Goal: Information Seeking & Learning: Learn about a topic

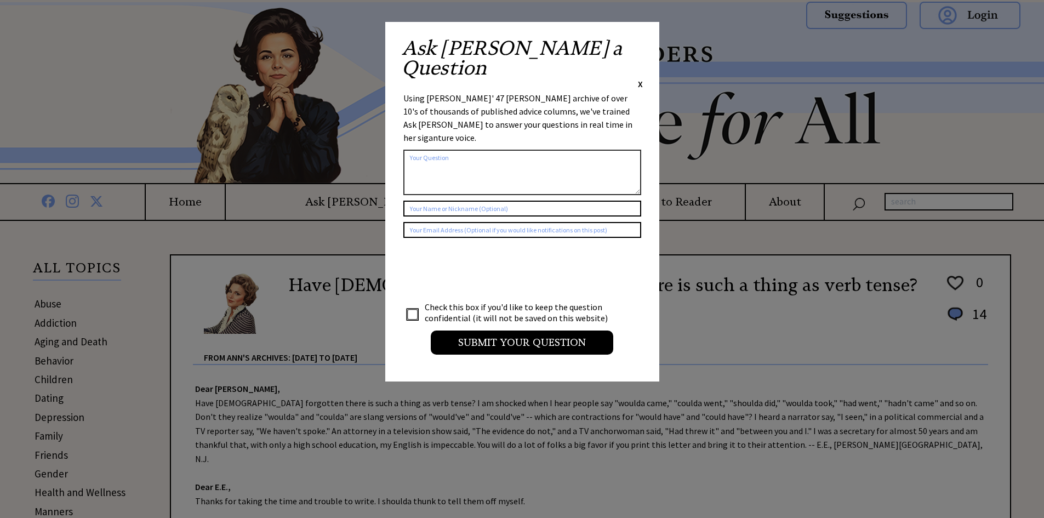
click at [641, 78] on span "X" at bounding box center [640, 83] width 5 height 11
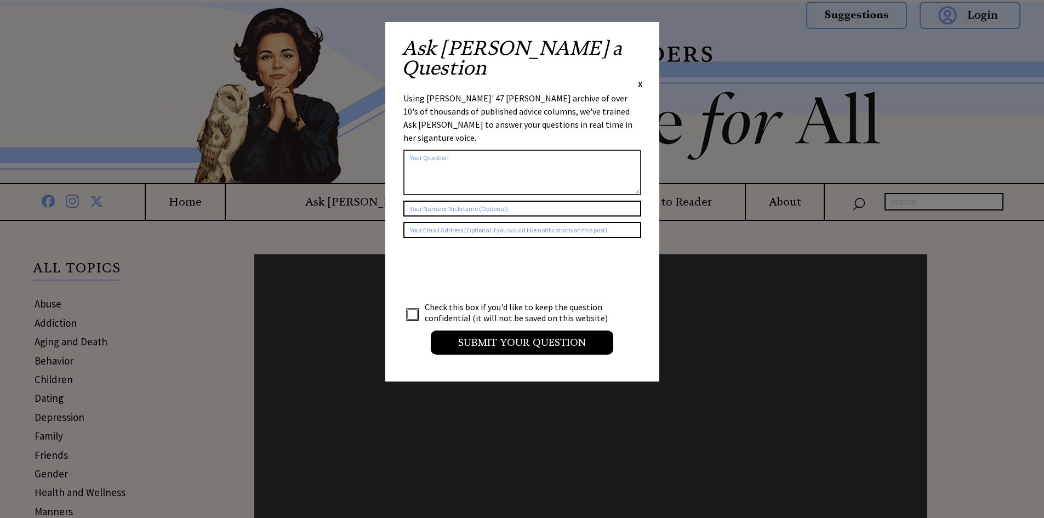
click at [636, 45] on div "Ask Ann a Question X" at bounding box center [522, 64] width 241 height 52
click at [640, 78] on span "X" at bounding box center [640, 83] width 5 height 11
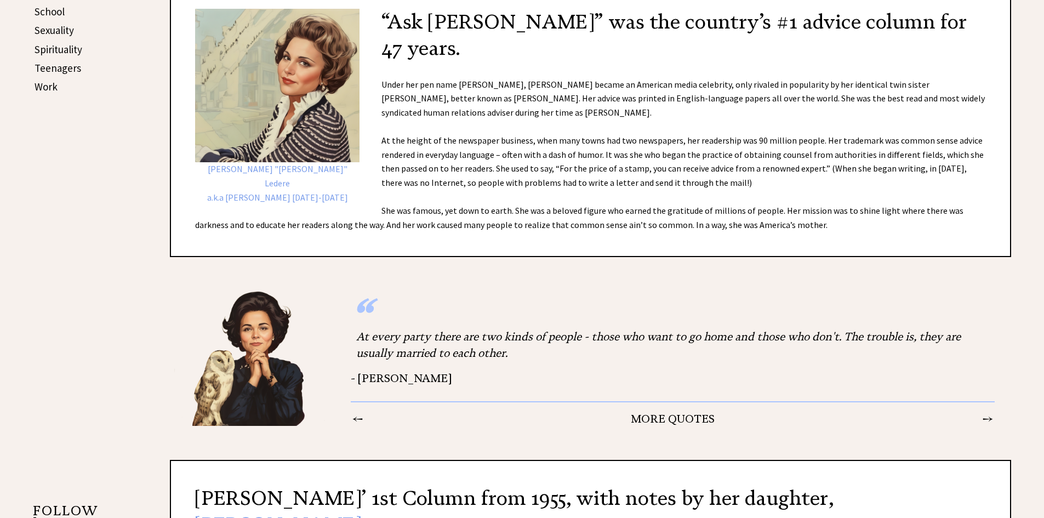
scroll to position [630, 0]
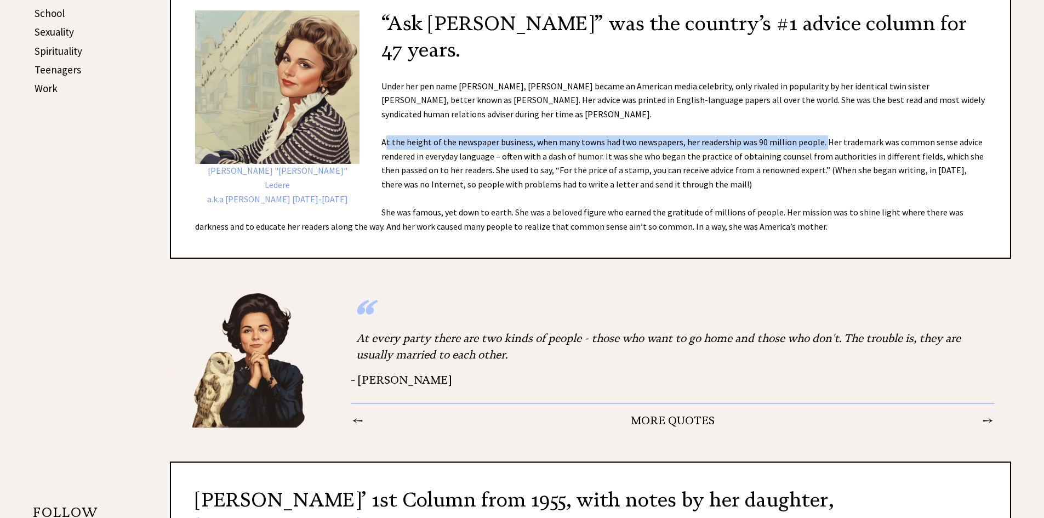
drag, startPoint x: 816, startPoint y: 185, endPoint x: 382, endPoint y: 184, distance: 434.1
click at [382, 184] on div "Esther Pauline "Eppie" Ledere a.k.a Ann Landers 1918-2002 “Ask Ann Landers” was…" at bounding box center [590, 121] width 841 height 273
copy div "At the height of the newspaper business, when many towns had two newspapers, he…"
